Goal: Transaction & Acquisition: Purchase product/service

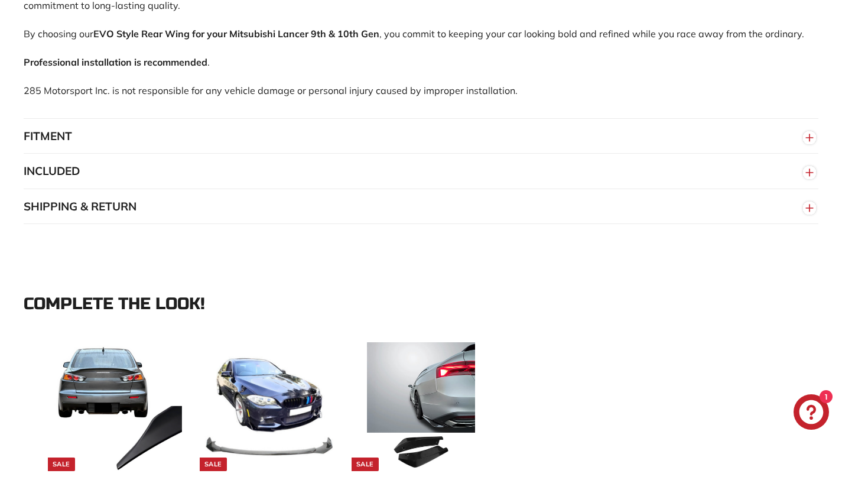
scroll to position [933, 0]
click at [187, 125] on button "FITMENT" at bounding box center [421, 136] width 795 height 35
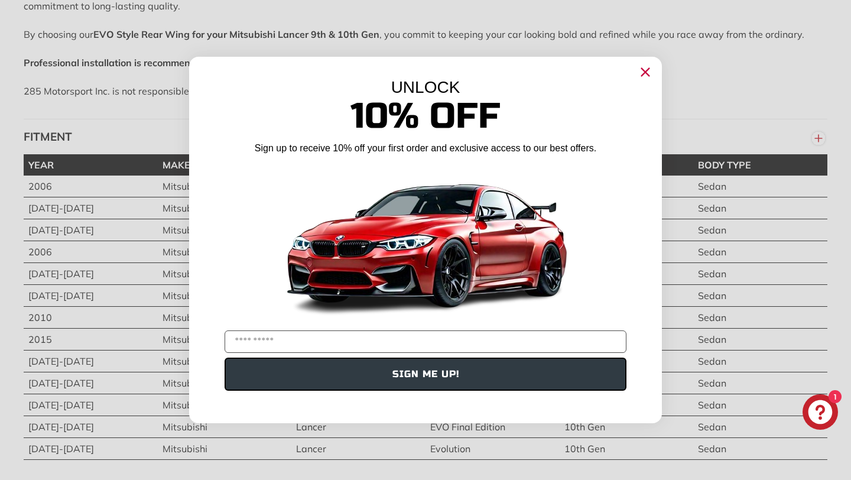
click at [655, 67] on div "UNLOCK 10% Off Sign up to receive 10% off your first order and exclusive access…" at bounding box center [425, 234] width 473 height 355
click at [650, 70] on circle "Close dialog" at bounding box center [646, 72] width 18 height 18
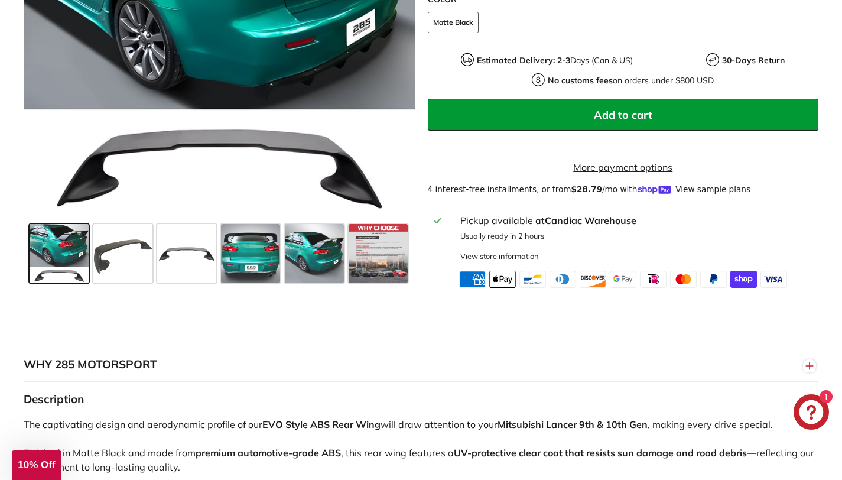
scroll to position [472, 0]
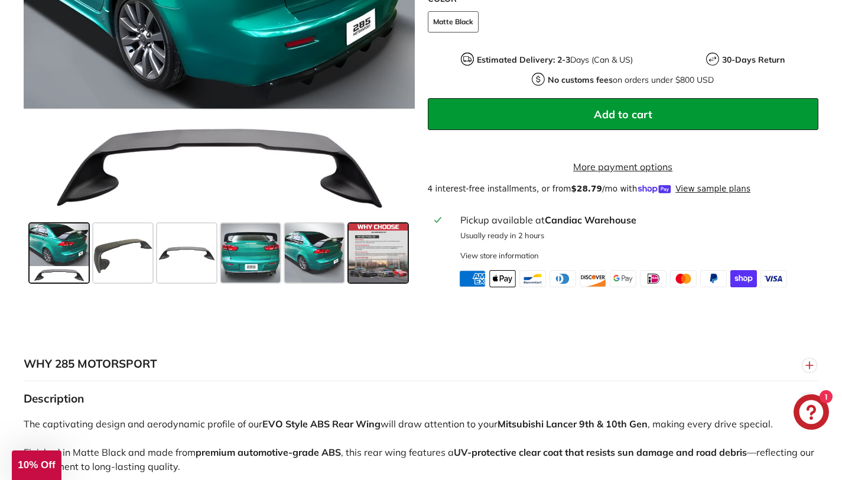
click at [374, 255] on span at bounding box center [378, 252] width 59 height 59
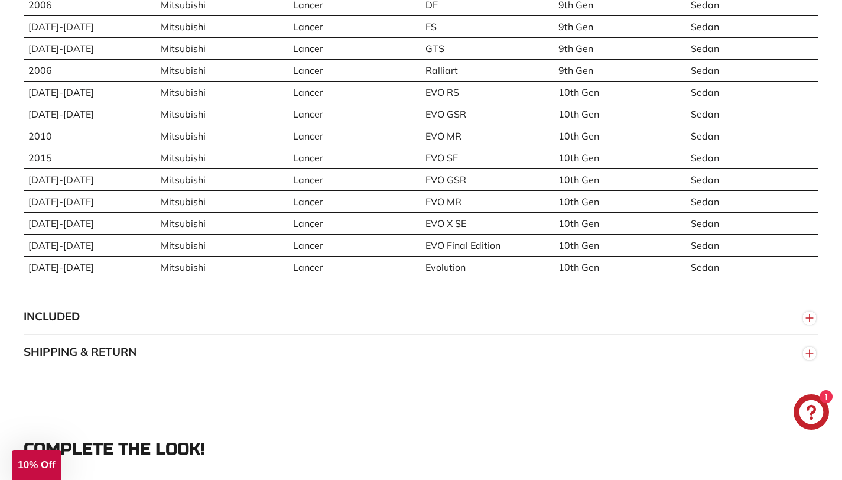
scroll to position [1135, 0]
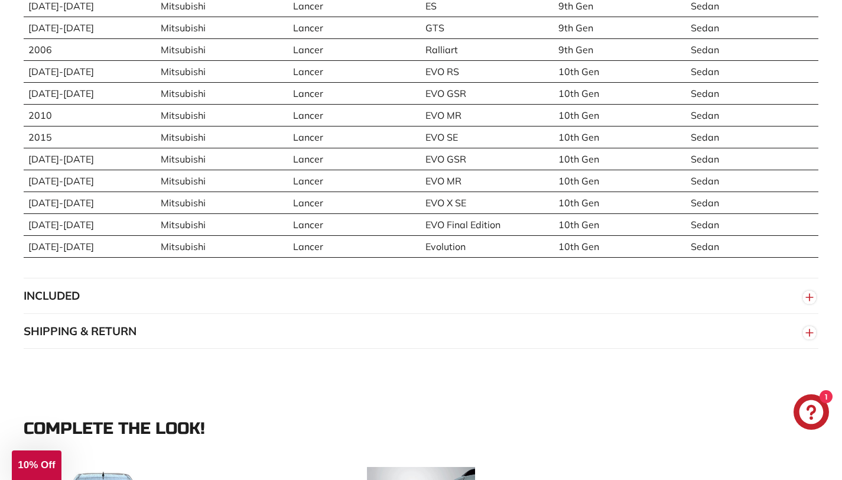
click at [310, 280] on button "INCLUDED" at bounding box center [421, 295] width 795 height 35
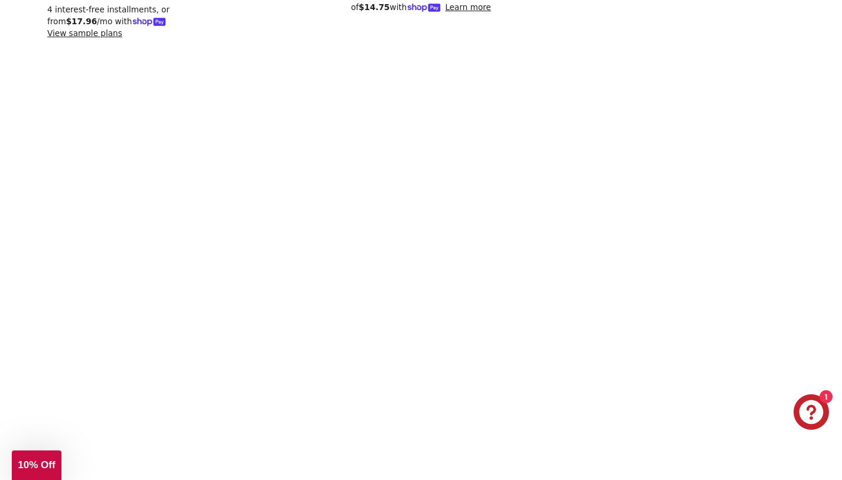
scroll to position [1914, 0]
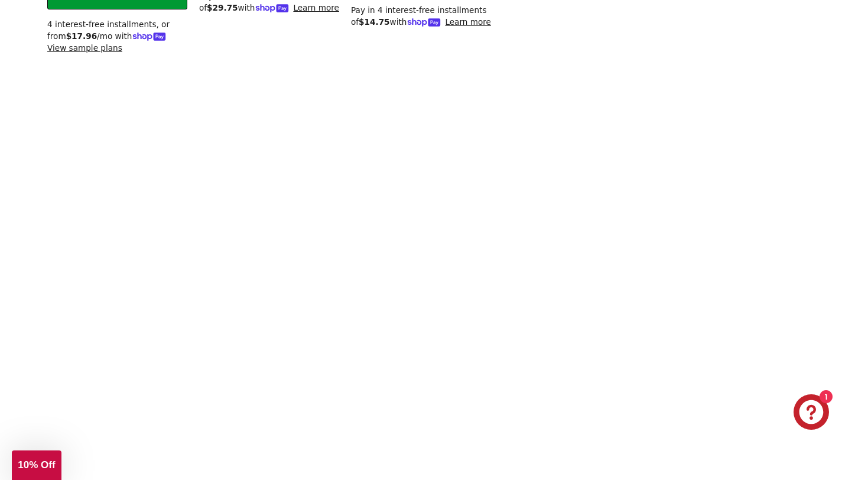
click at [258, 105] on div at bounding box center [421, 478] width 842 height 747
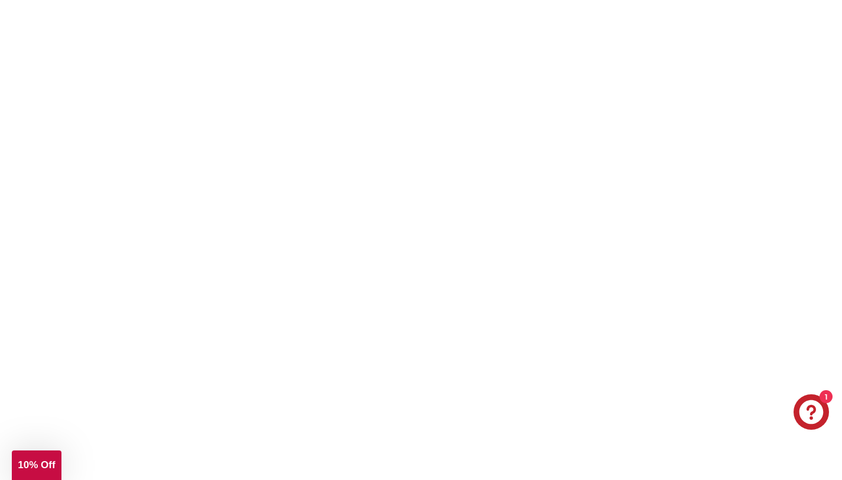
scroll to position [2689, 0]
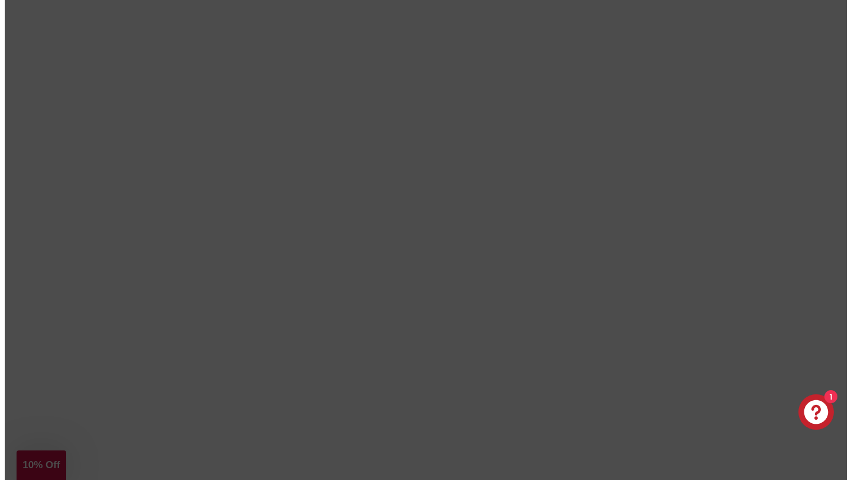
scroll to position [2690, 0]
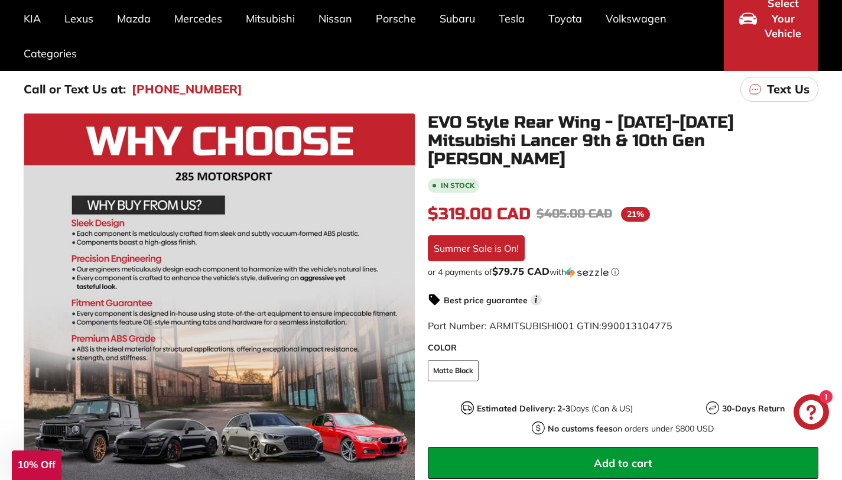
scroll to position [123, 0]
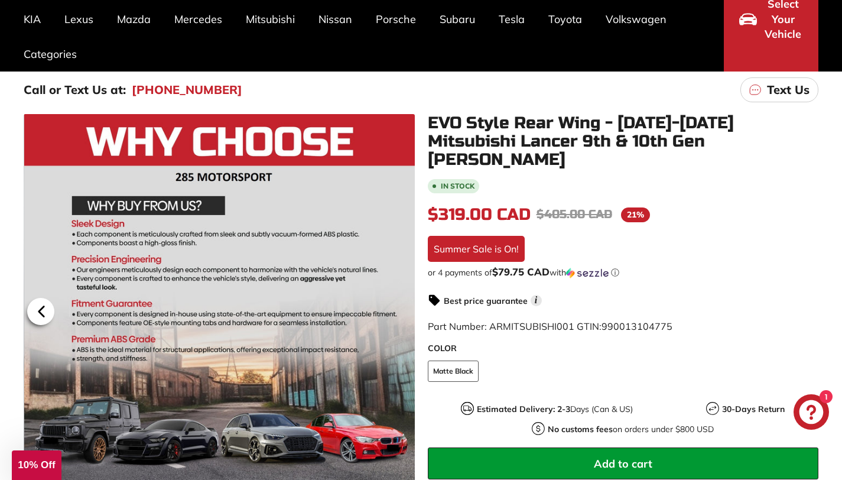
click at [42, 313] on icon at bounding box center [41, 311] width 5 height 10
